Goal: Transaction & Acquisition: Purchase product/service

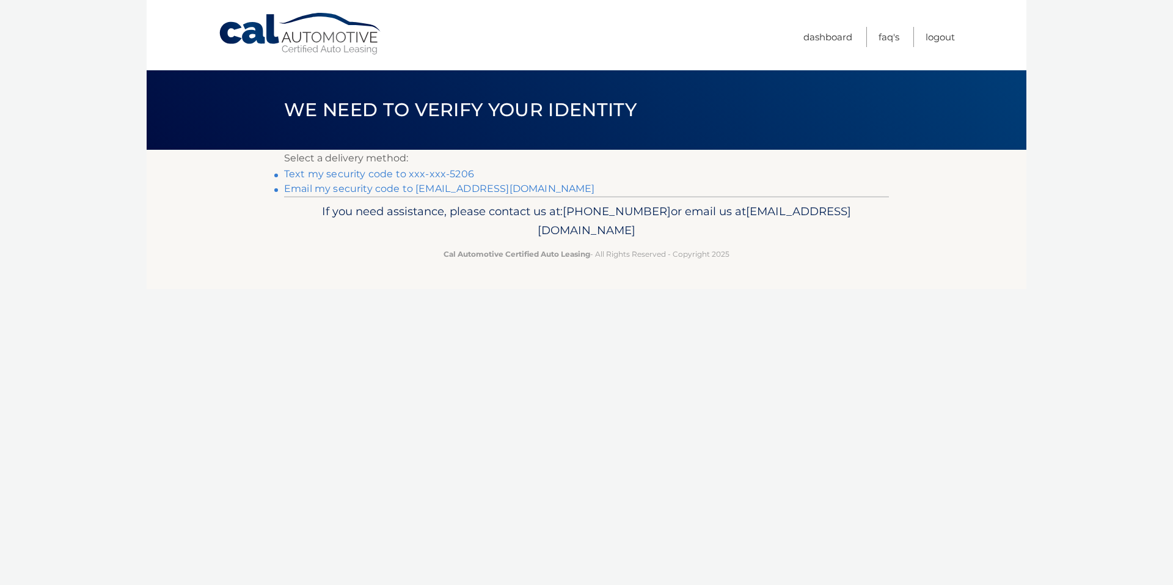
drag, startPoint x: 606, startPoint y: 346, endPoint x: 513, endPoint y: 320, distance: 97.1
click at [605, 347] on div "Cal Automotive Menu Dashboard FAQ's Logout ×" at bounding box center [587, 292] width 880 height 585
click at [382, 170] on link "Text my security code to xxx-xxx-5206" at bounding box center [379, 174] width 190 height 12
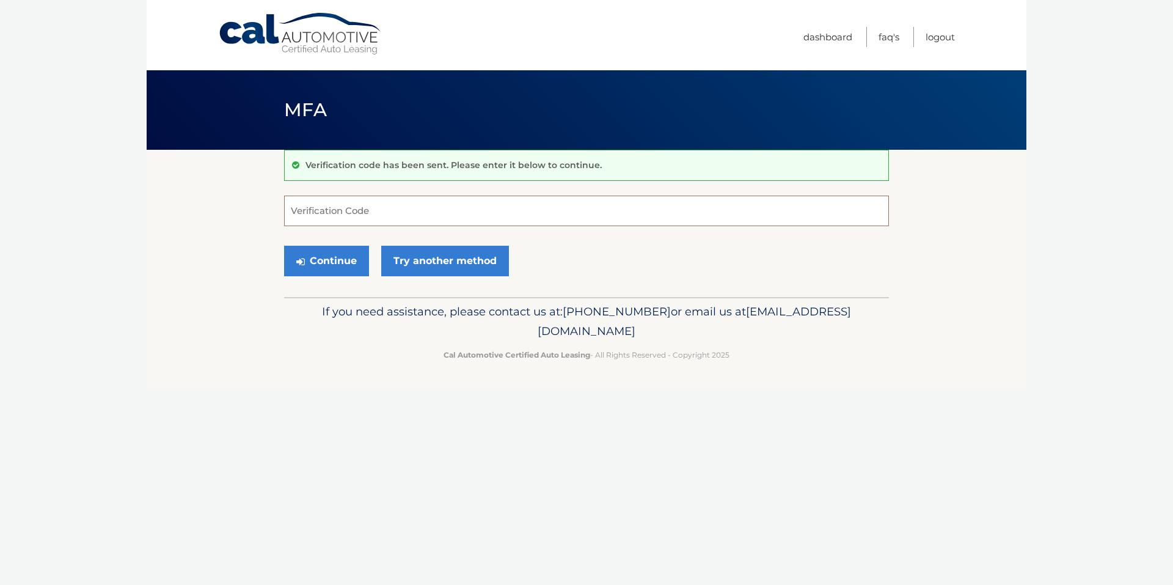
click at [374, 206] on input "Verification Code" at bounding box center [586, 210] width 605 height 31
type input "330599"
click at [340, 254] on button "Continue" at bounding box center [326, 261] width 85 height 31
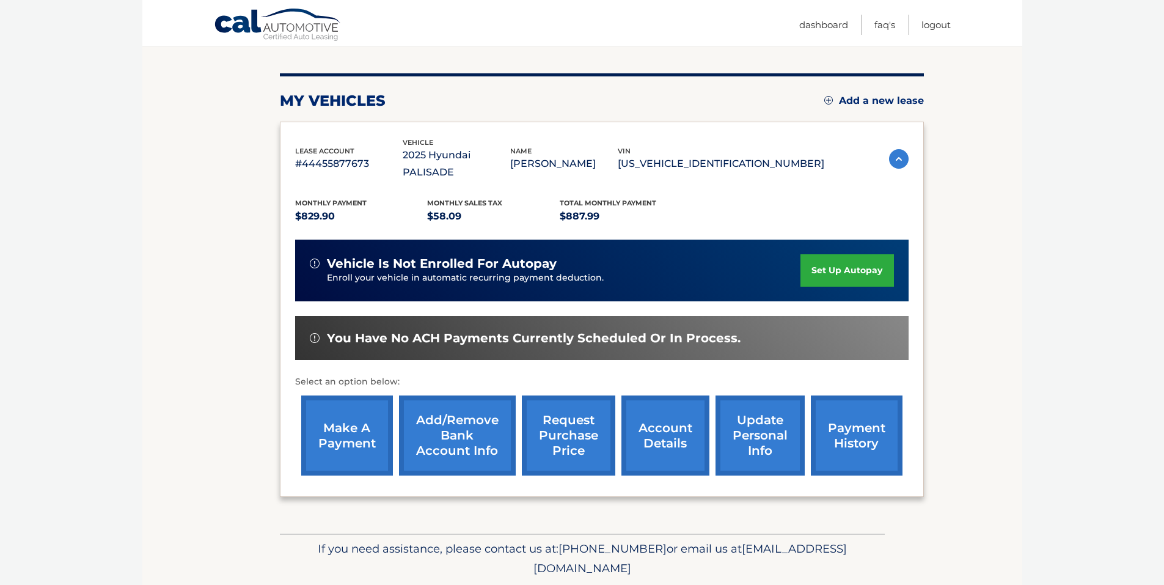
scroll to position [156, 0]
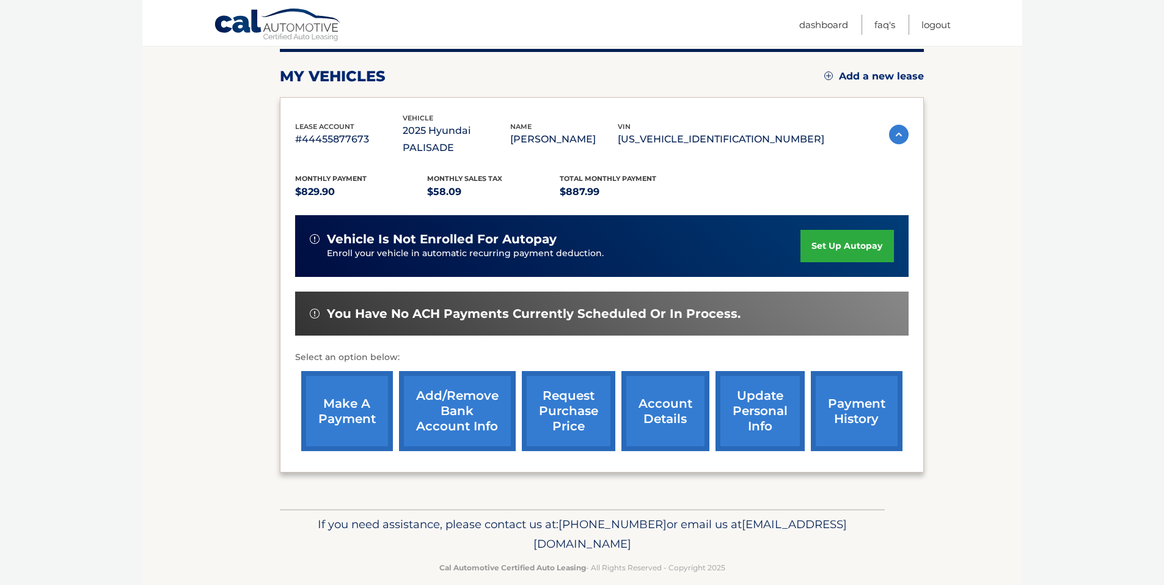
click at [360, 397] on link "make a payment" at bounding box center [347, 411] width 92 height 80
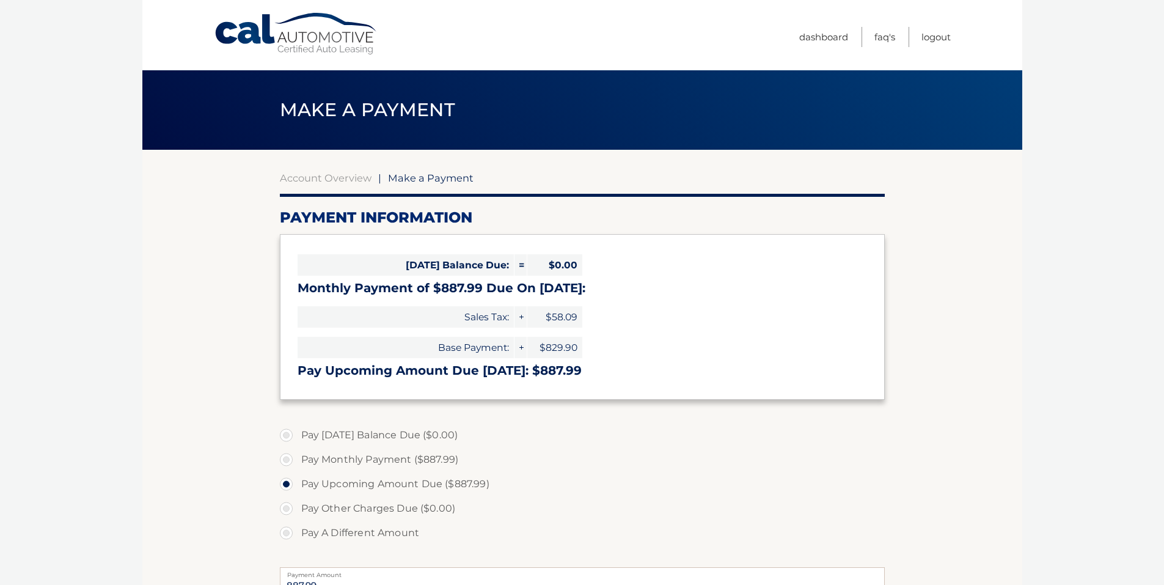
select select "MGE5ZDJhYTUtOGIzZC00NGRiLWE4MDYtNDI0ZjQ0YTU5OGNi"
click at [632, 463] on label "Pay Monthly Payment ($887.99)" at bounding box center [582, 459] width 605 height 24
click at [297, 463] on input "Pay Monthly Payment ($887.99)" at bounding box center [291, 457] width 12 height 20
radio input "true"
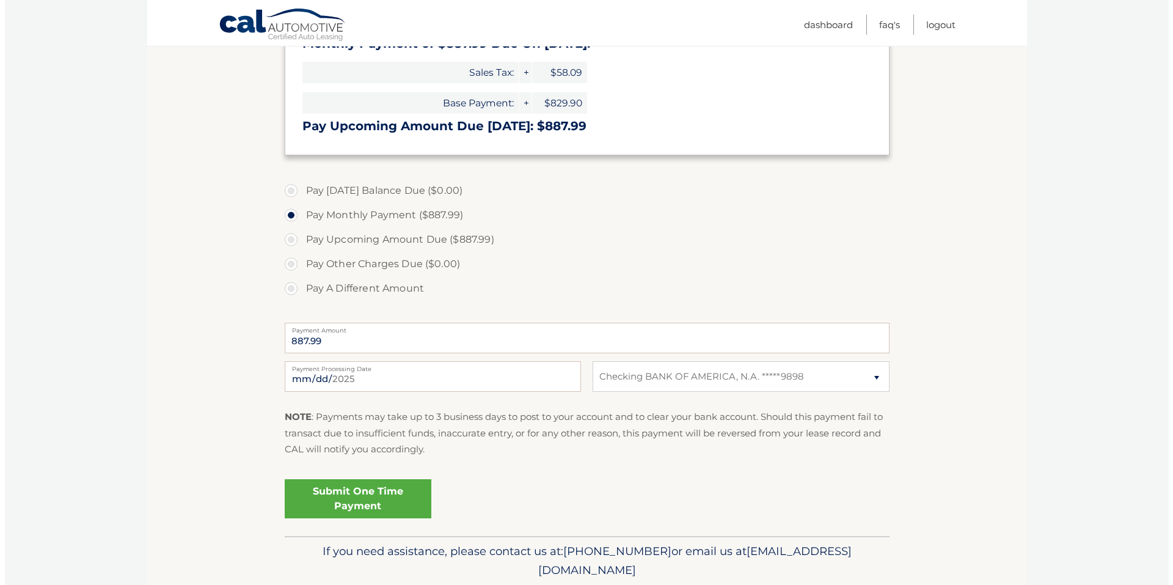
scroll to position [288, 0]
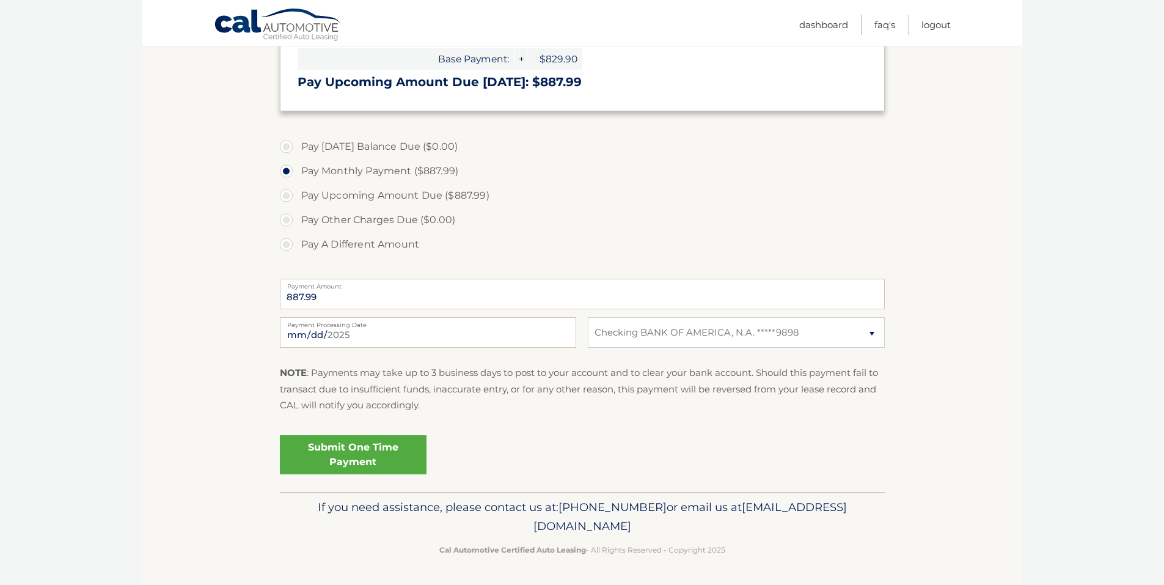
click at [357, 455] on link "Submit One Time Payment" at bounding box center [353, 454] width 147 height 39
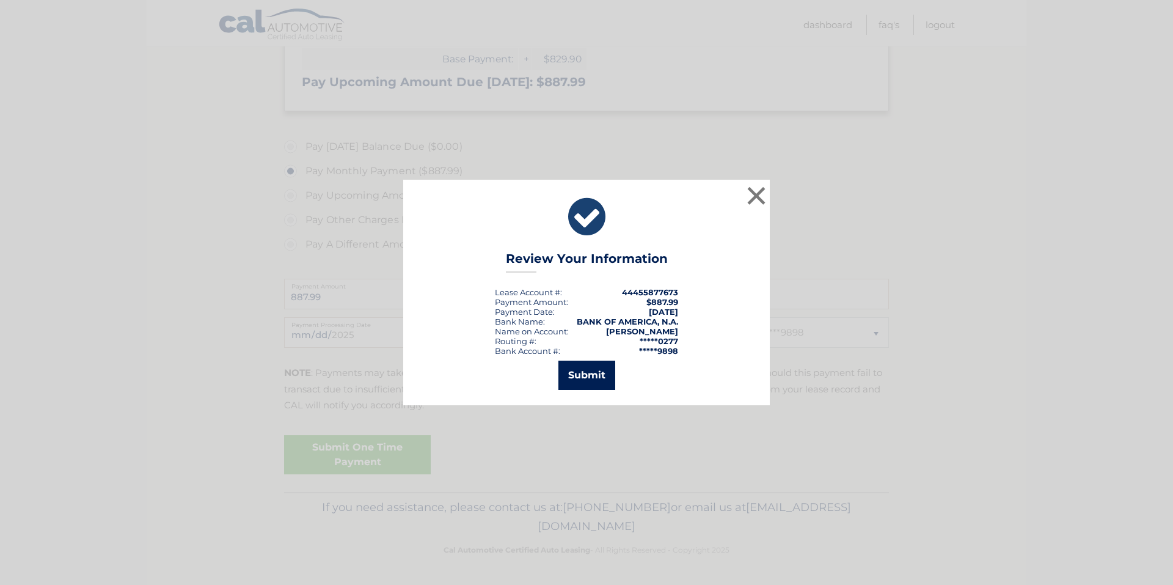
click at [590, 374] on button "Submit" at bounding box center [586, 374] width 57 height 29
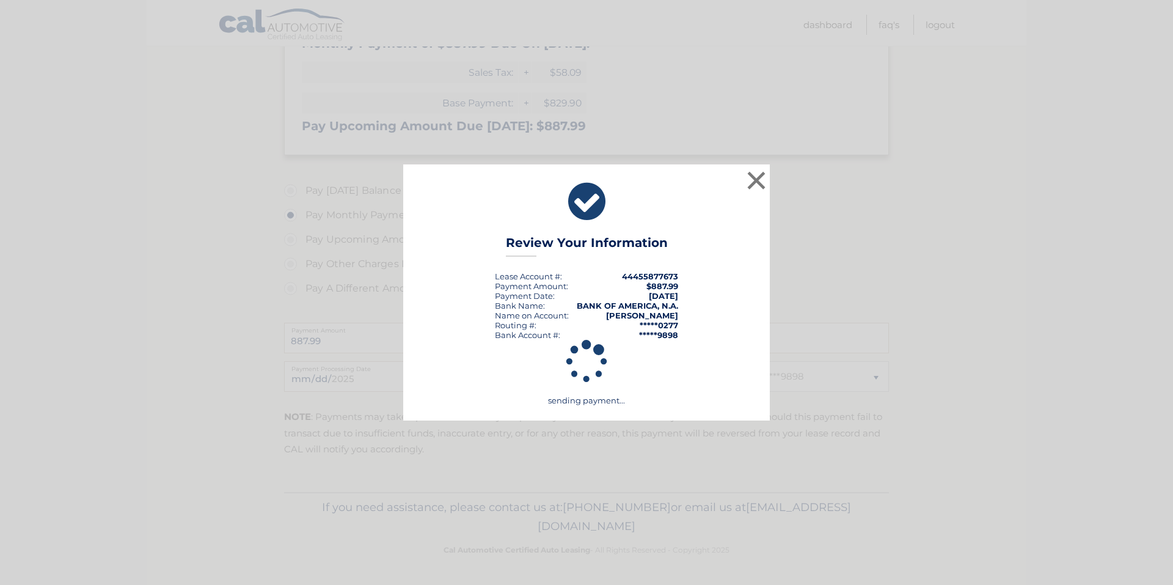
scroll to position [244, 0]
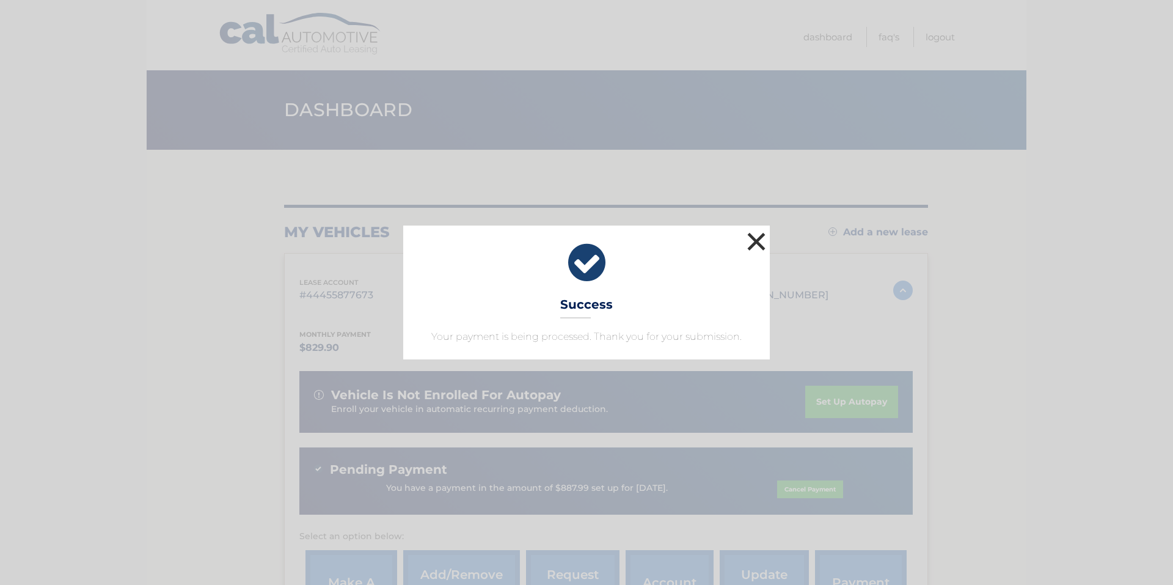
click at [756, 242] on button "×" at bounding box center [756, 241] width 24 height 24
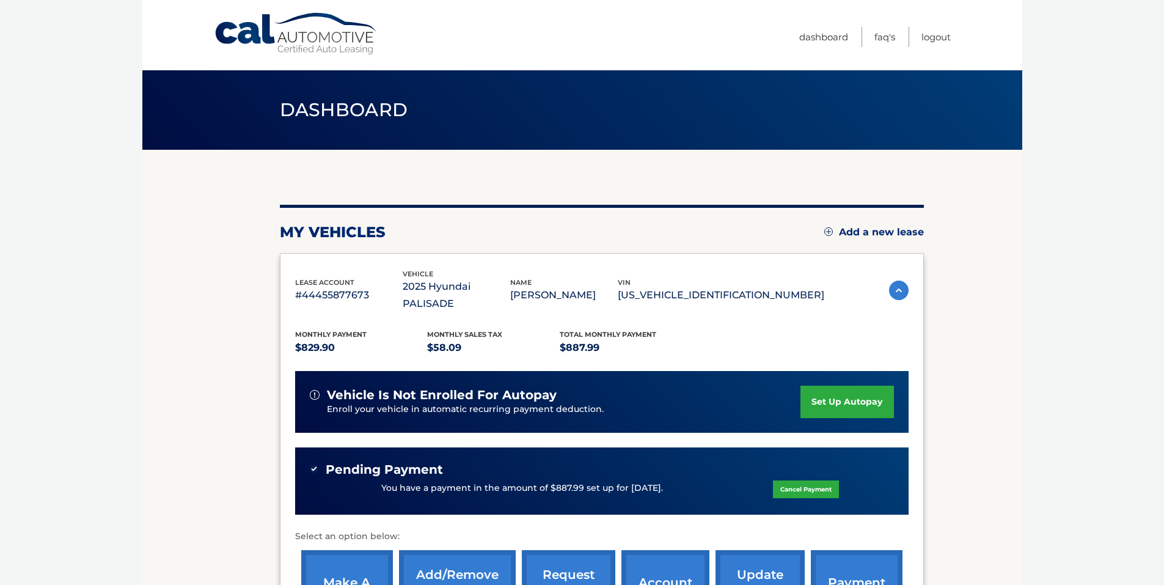
click at [1042, 246] on body "Cal Automotive Menu Dashboard FAQ's Logout" at bounding box center [582, 292] width 1164 height 585
click at [932, 31] on link "Logout" at bounding box center [935, 37] width 29 height 20
